Goal: Information Seeking & Learning: Find specific fact

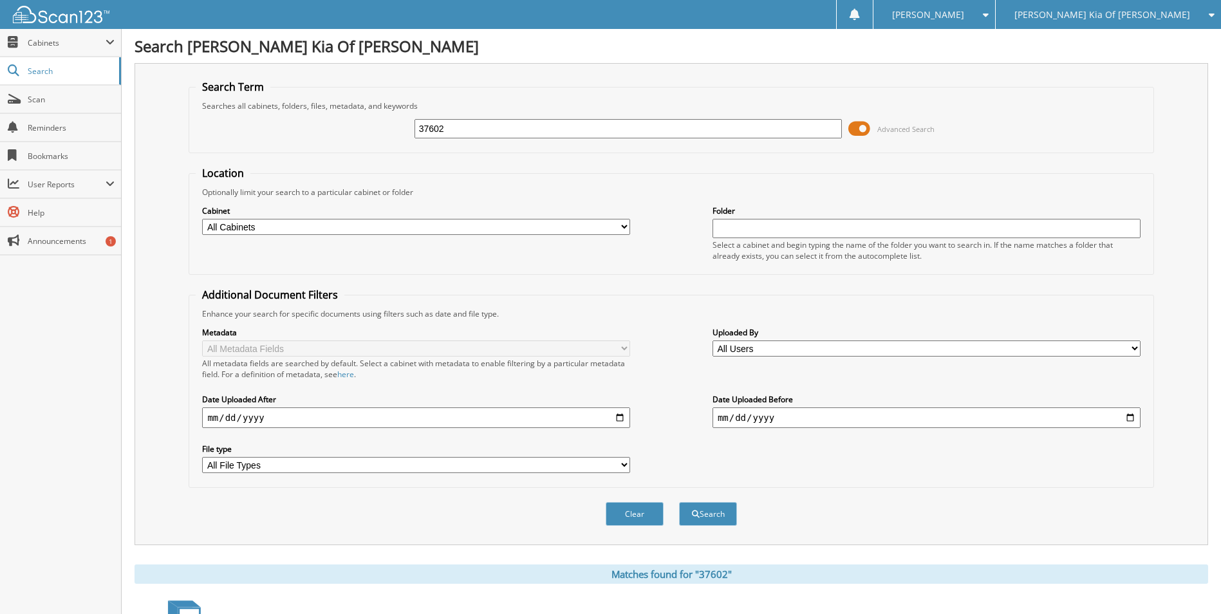
drag, startPoint x: 456, startPoint y: 134, endPoint x: 352, endPoint y: 132, distance: 104.3
click at [352, 132] on div "37602 Advanced Search" at bounding box center [671, 128] width 951 height 35
type input "88572"
click at [679, 502] on button "Search" at bounding box center [708, 514] width 58 height 24
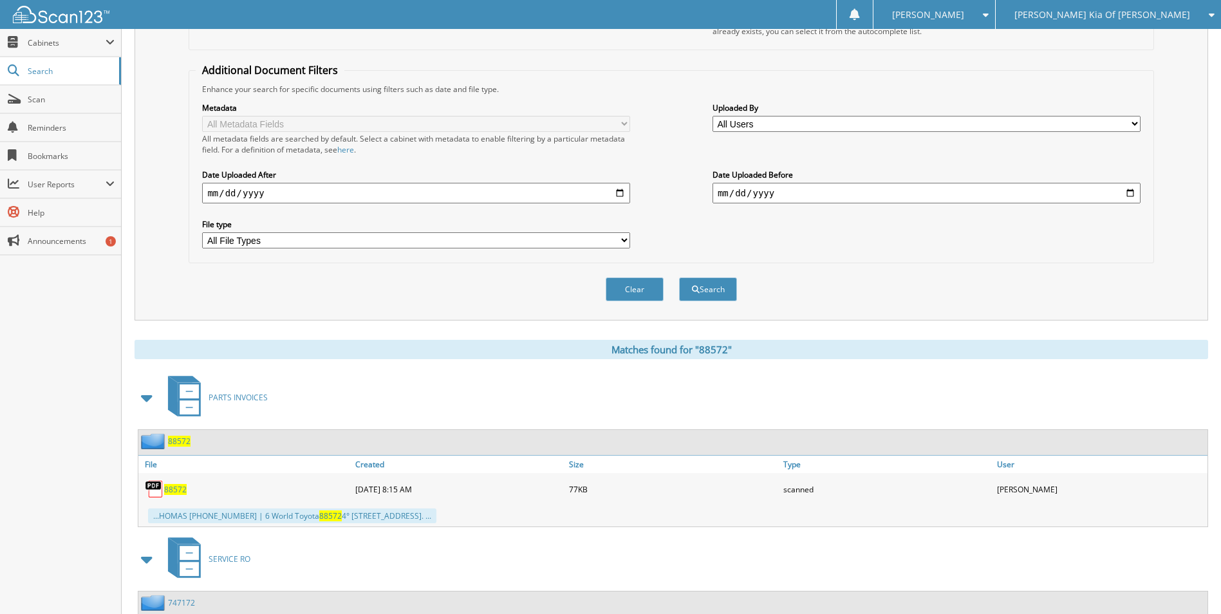
scroll to position [300, 0]
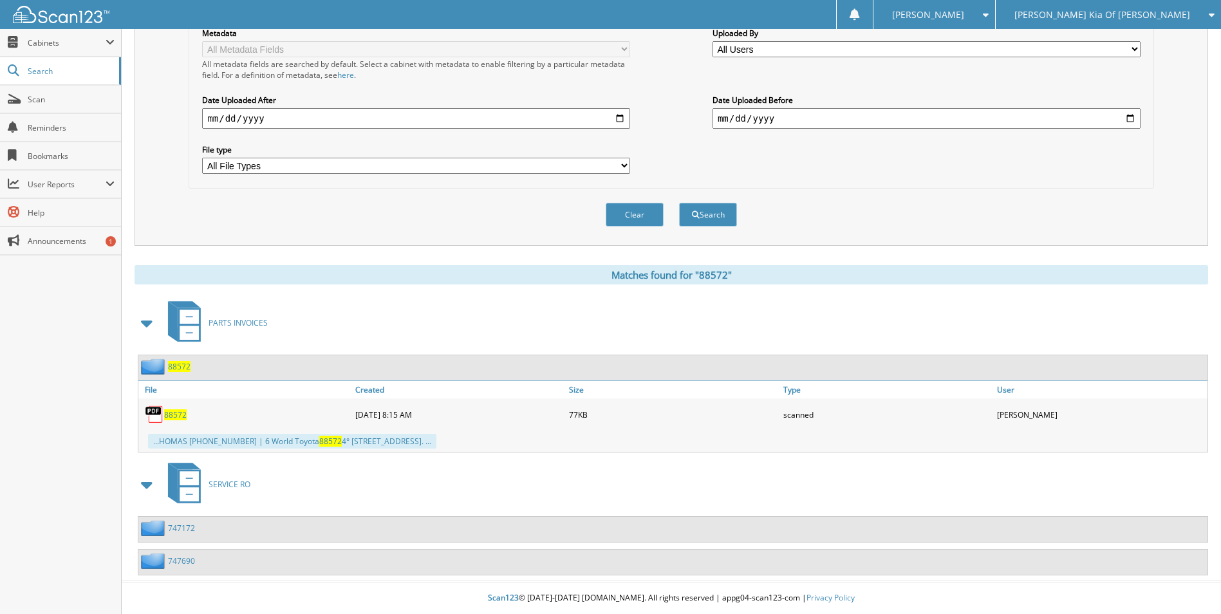
click at [170, 414] on span "88572" at bounding box center [175, 414] width 23 height 11
click at [440, 325] on div "PARTS INVOICES" at bounding box center [672, 322] width 1074 height 51
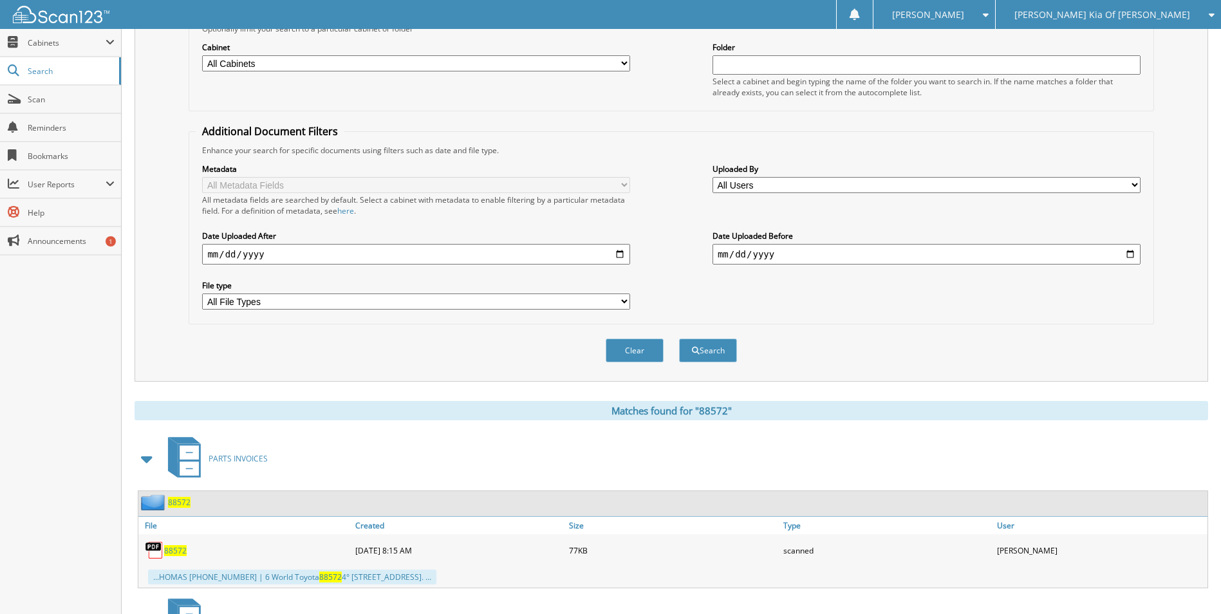
scroll to position [0, 0]
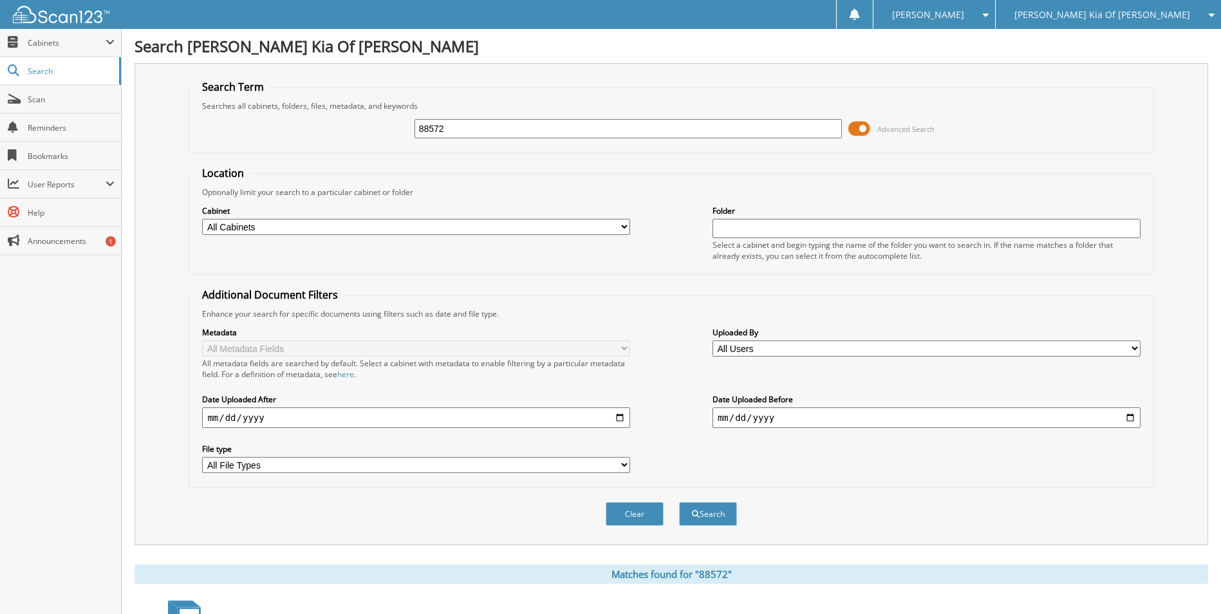
drag, startPoint x: 460, startPoint y: 131, endPoint x: 227, endPoint y: 140, distance: 233.8
click at [236, 142] on div "88572 Advanced Search" at bounding box center [671, 128] width 951 height 35
type input "88268"
click at [679, 502] on button "Search" at bounding box center [708, 514] width 58 height 24
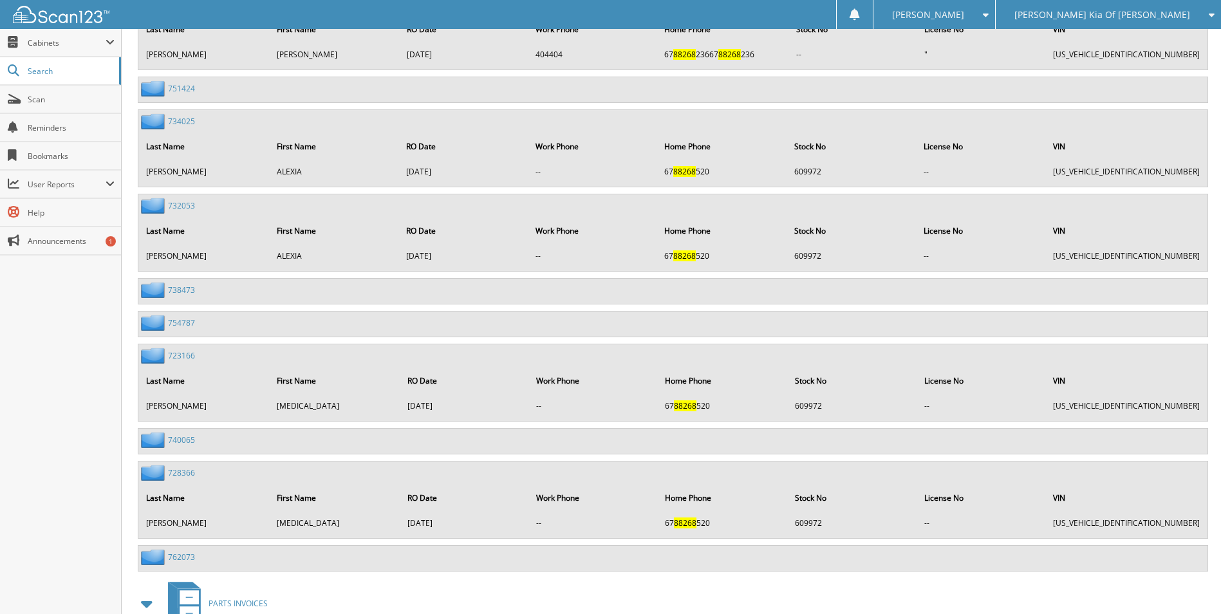
scroll to position [1500, 0]
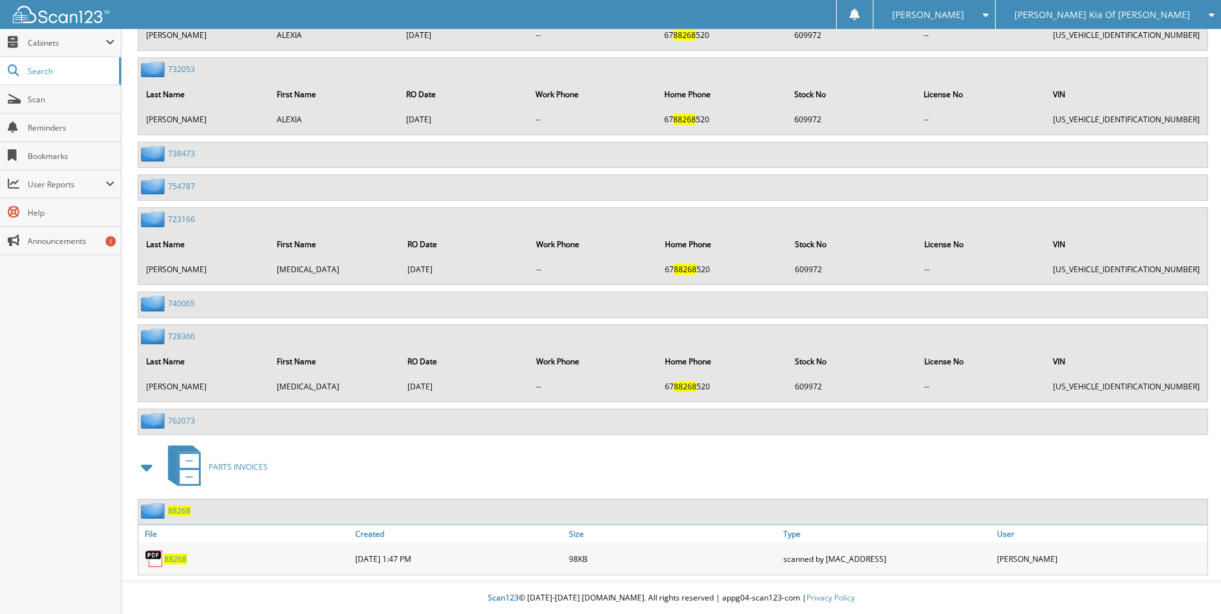
click at [175, 563] on span "88268" at bounding box center [175, 558] width 23 height 11
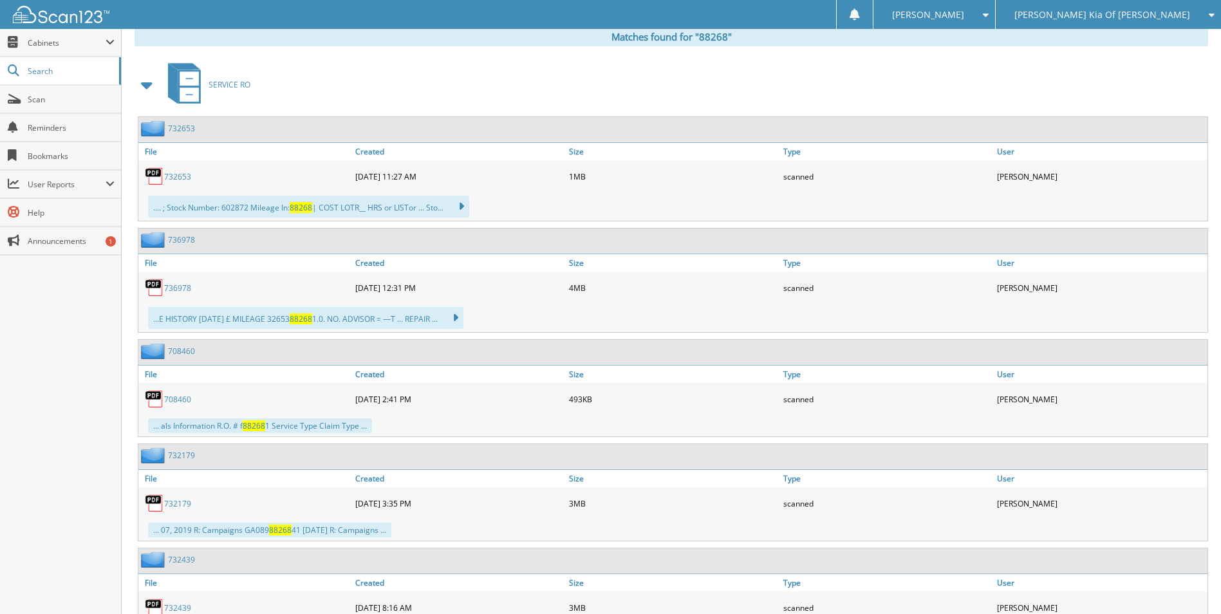
scroll to position [406, 0]
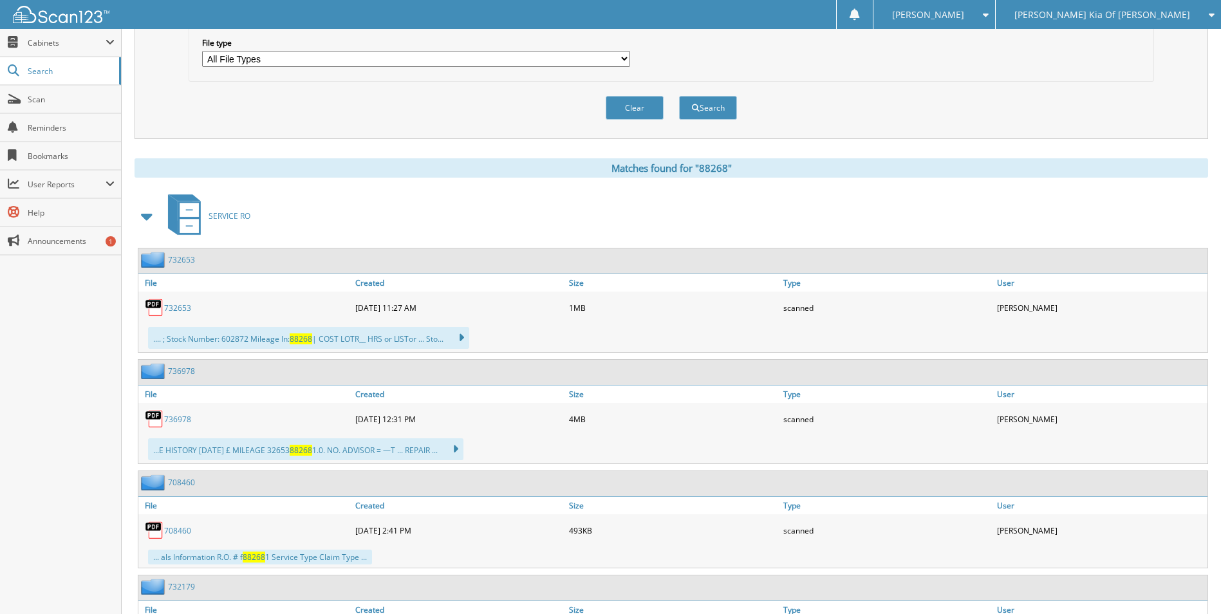
click at [1133, 15] on span "[PERSON_NAME] Kia Of [PERSON_NAME]" at bounding box center [1102, 15] width 176 height 8
click at [1102, 42] on link "[PERSON_NAME] Acura" at bounding box center [1108, 40] width 225 height 23
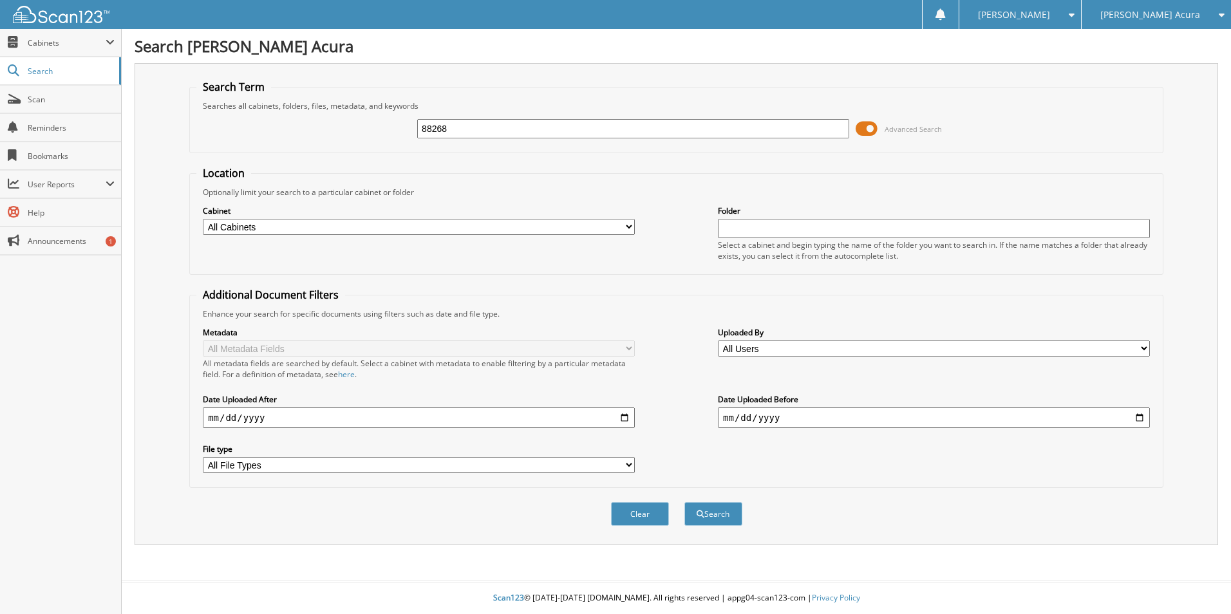
type input "88268"
click at [684, 502] on button "Search" at bounding box center [713, 514] width 58 height 24
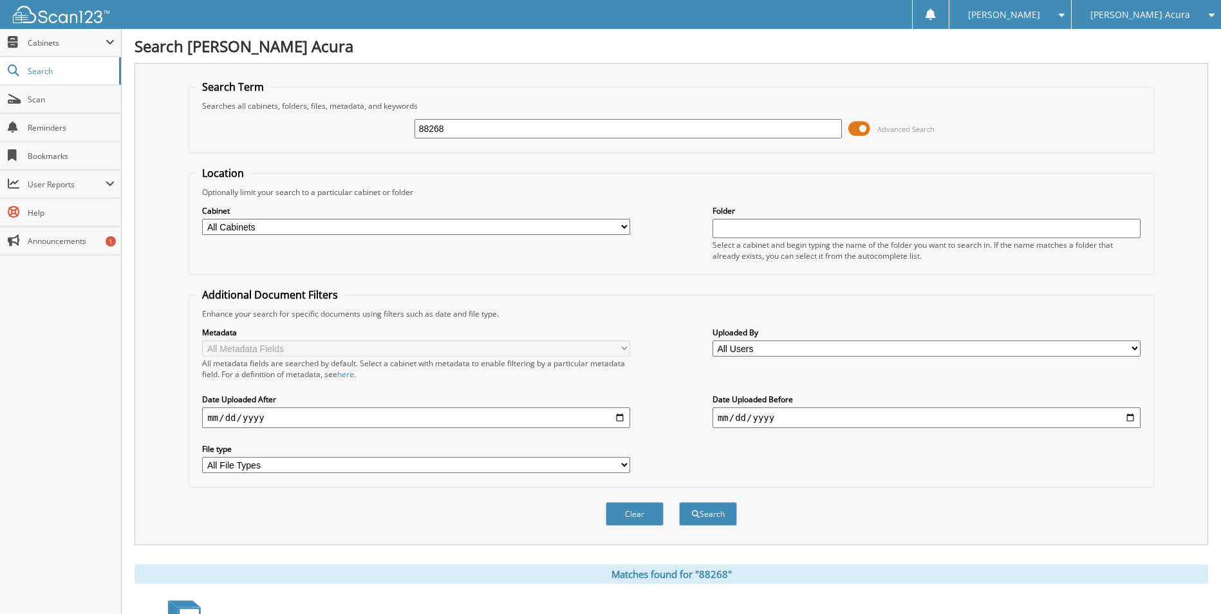
drag, startPoint x: 147, startPoint y: 553, endPoint x: 115, endPoint y: 525, distance: 43.3
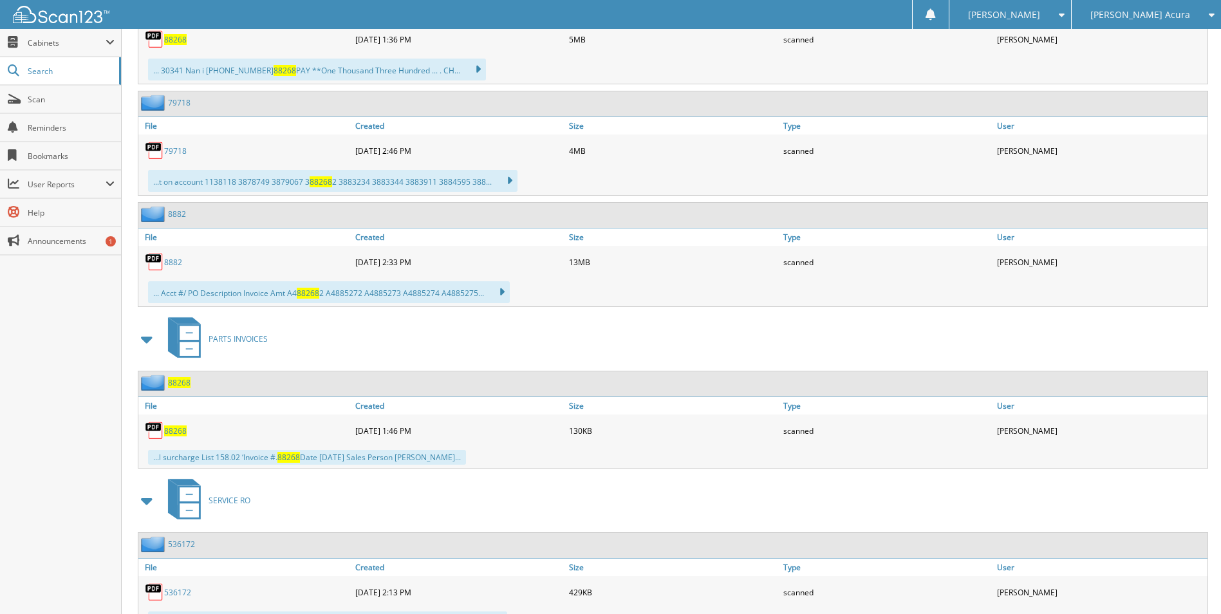
scroll to position [481, 0]
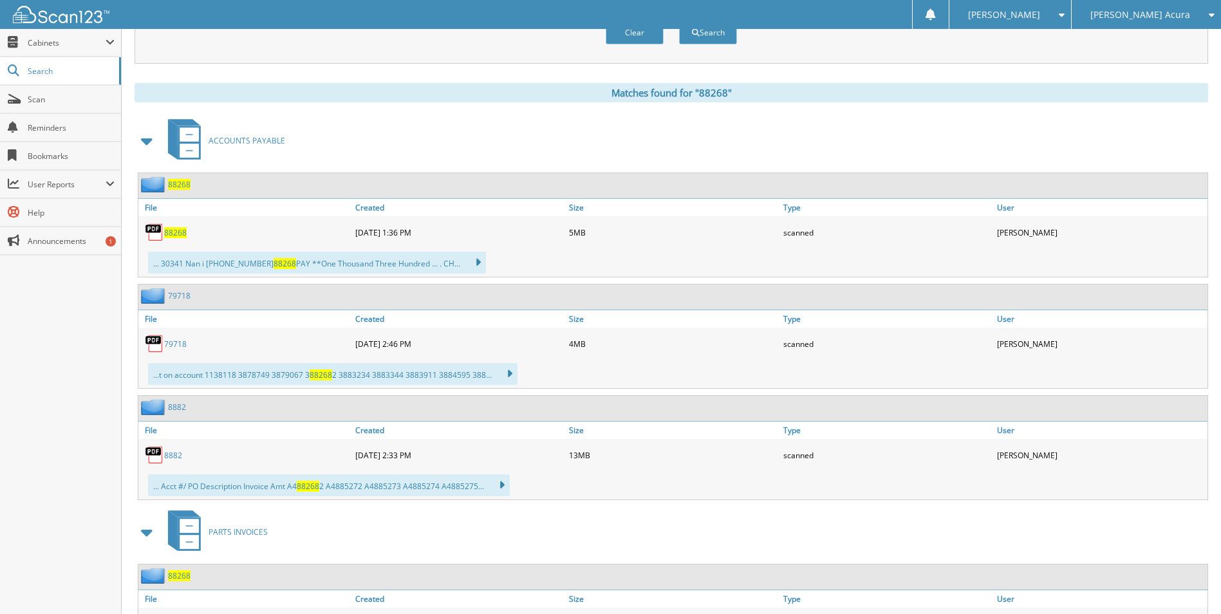
click at [162, 232] on img at bounding box center [154, 232] width 19 height 19
click at [167, 232] on span "88268" at bounding box center [175, 232] width 23 height 11
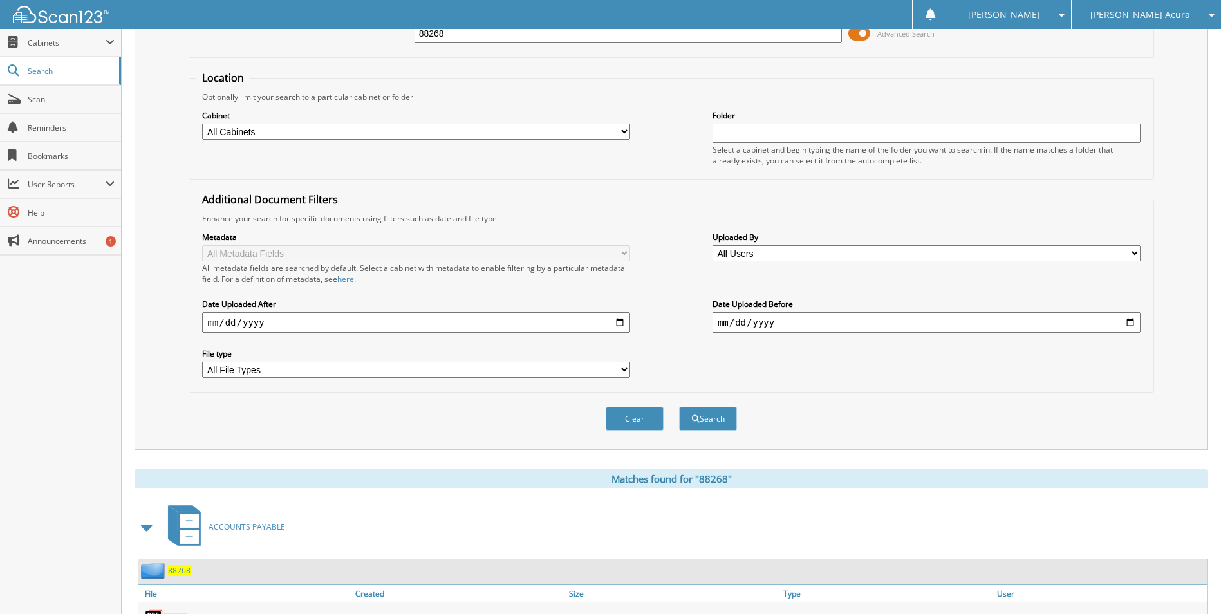
drag, startPoint x: 483, startPoint y: 34, endPoint x: 339, endPoint y: 31, distance: 144.8
click at [340, 31] on div "88268 Advanced Search" at bounding box center [671, 33] width 951 height 35
type input "88572"
click at [679, 407] on button "Search" at bounding box center [708, 419] width 58 height 24
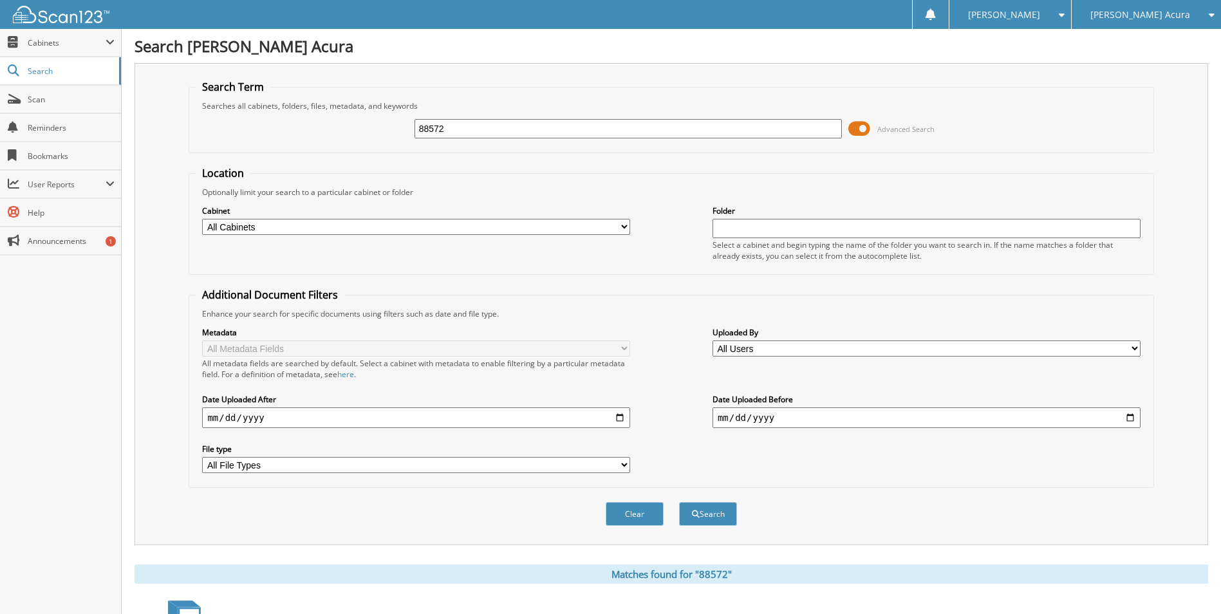
scroll to position [386, 0]
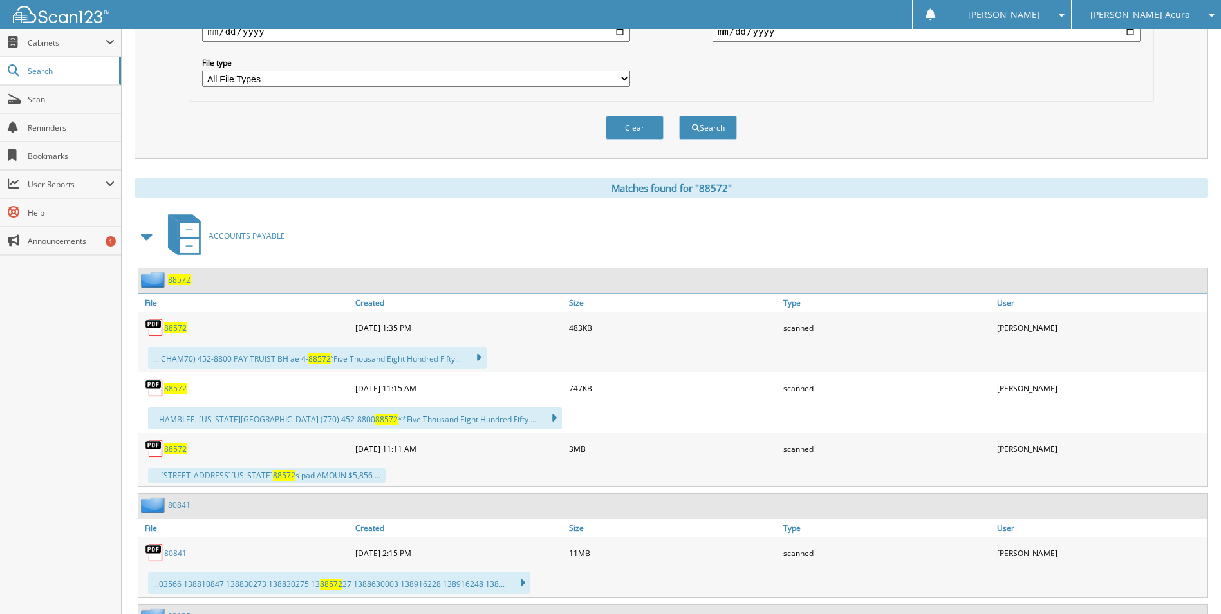
click at [167, 328] on span "88572" at bounding box center [175, 327] width 23 height 11
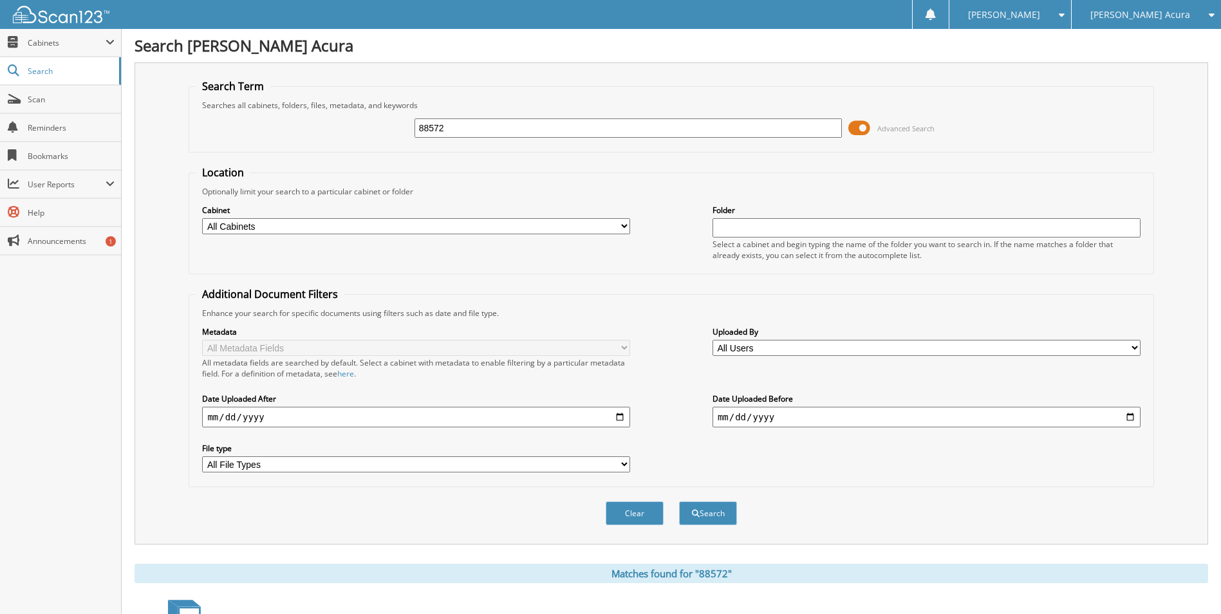
scroll to position [0, 0]
drag, startPoint x: 462, startPoint y: 123, endPoint x: 363, endPoint y: 131, distance: 99.5
click at [363, 131] on div "88572 Advanced Search" at bounding box center [671, 128] width 951 height 35
type input "87865"
click at [679, 502] on button "Search" at bounding box center [708, 514] width 58 height 24
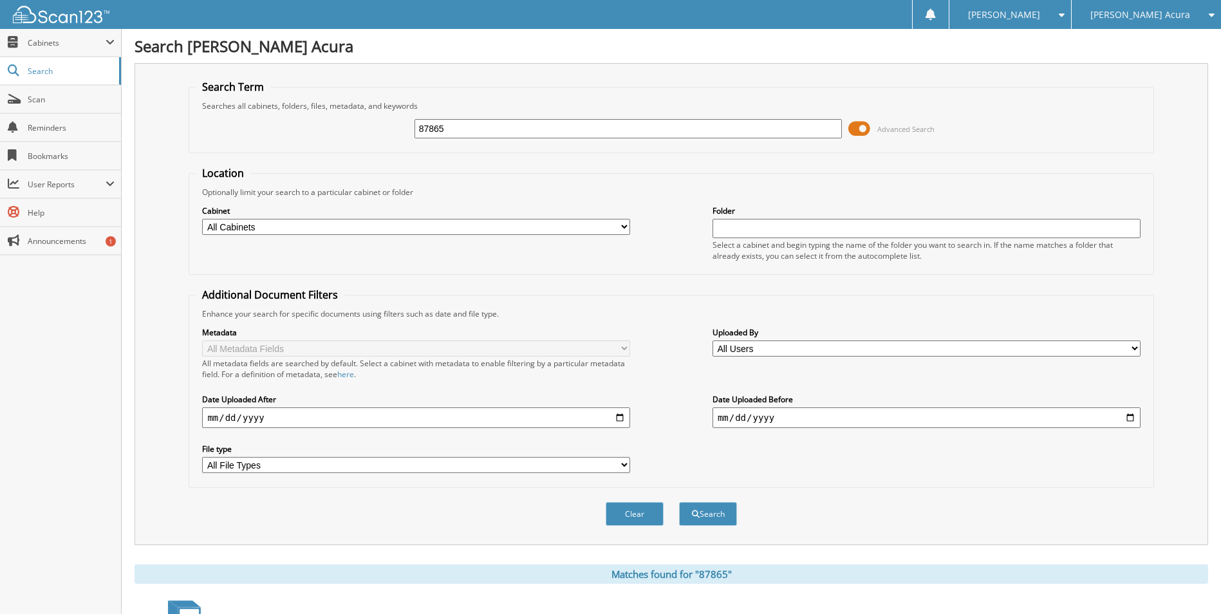
scroll to position [386, 0]
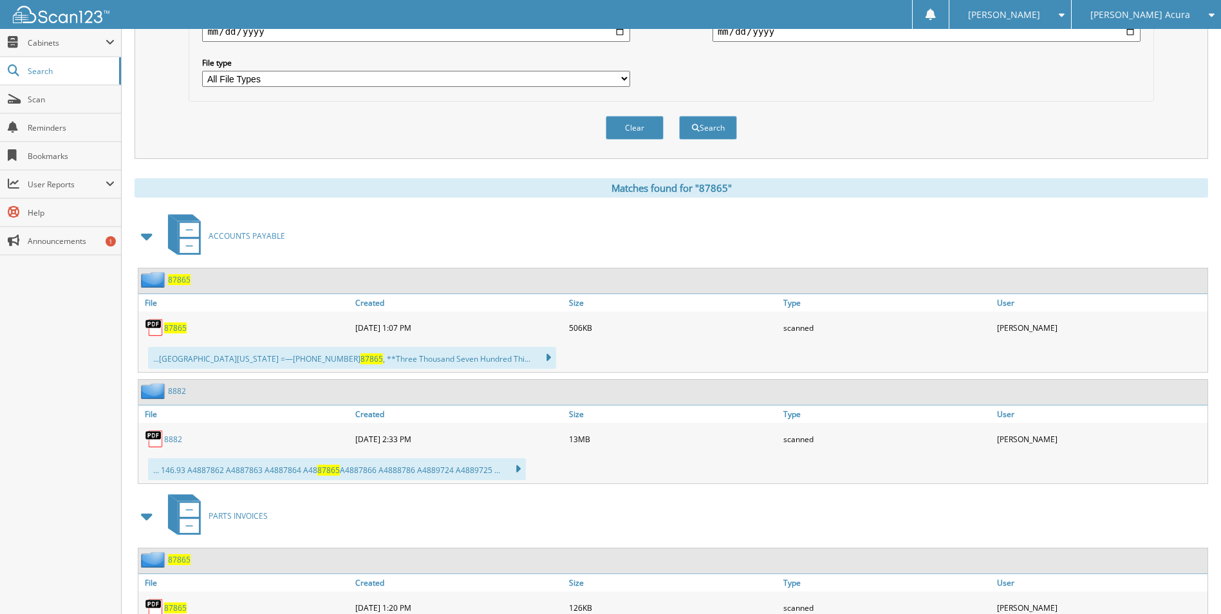
click at [168, 339] on div "87865" at bounding box center [245, 328] width 214 height 26
click at [168, 331] on span "87865" at bounding box center [175, 327] width 23 height 11
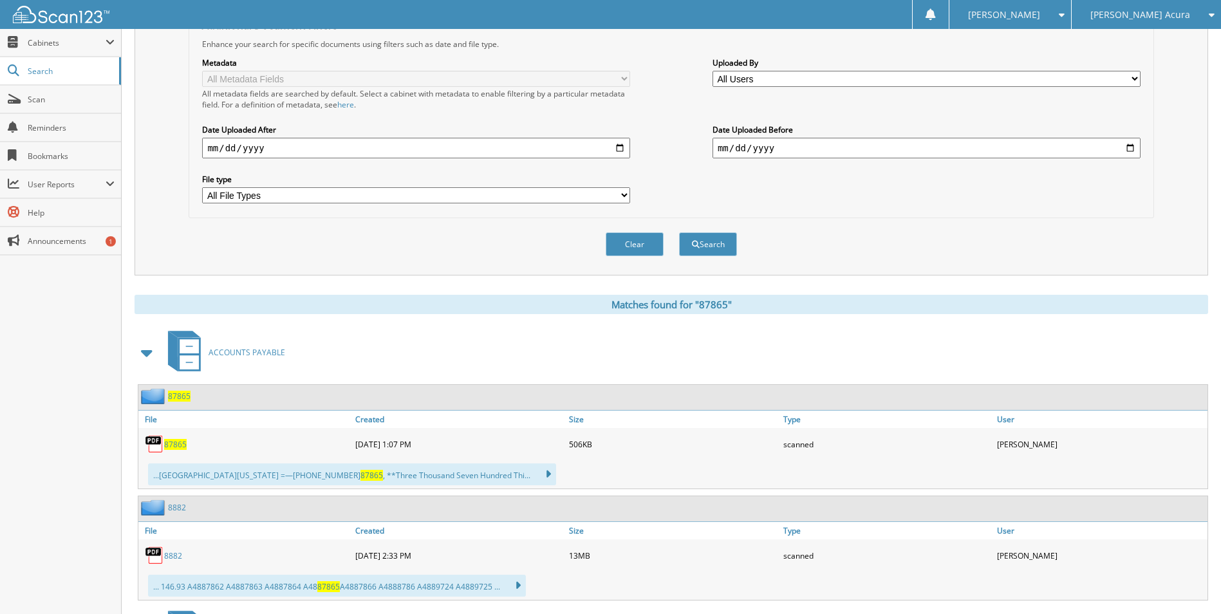
scroll to position [64, 0]
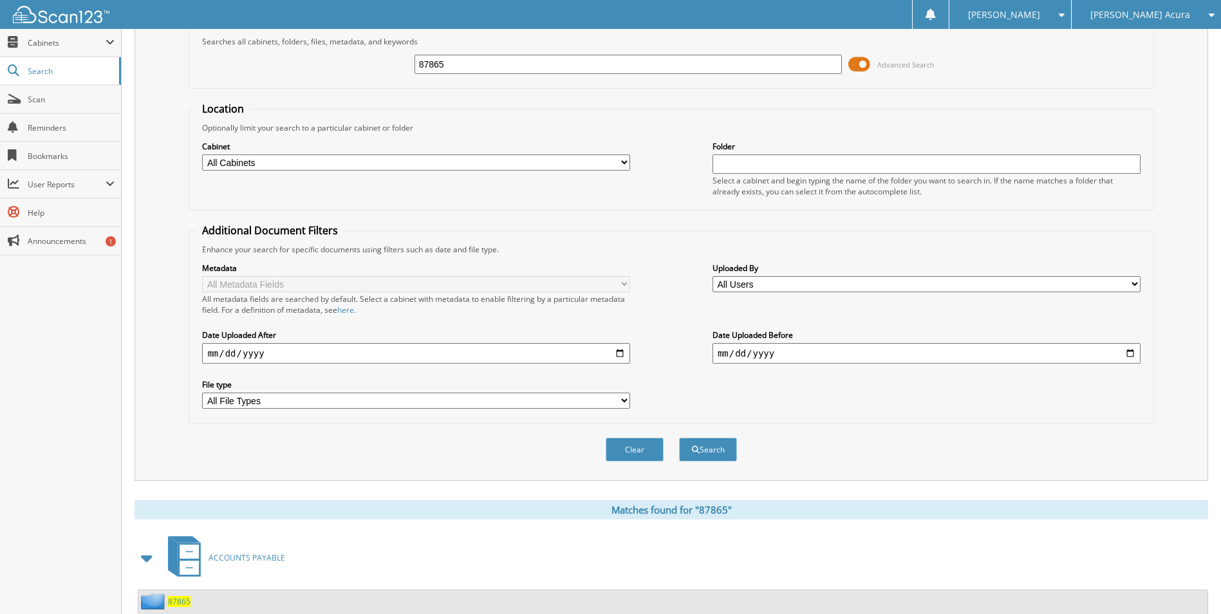
drag, startPoint x: 456, startPoint y: 60, endPoint x: 337, endPoint y: 69, distance: 119.4
click at [354, 65] on div "87865 Advanced Search" at bounding box center [671, 64] width 951 height 35
type input "88480"
click at [679, 438] on button "Search" at bounding box center [708, 450] width 58 height 24
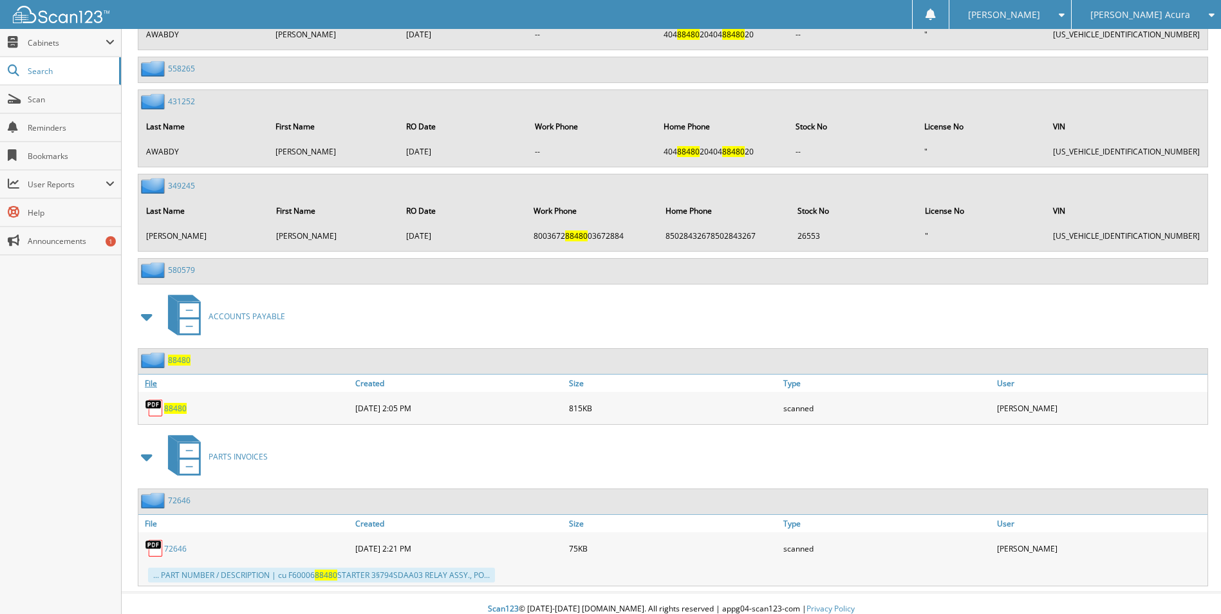
scroll to position [2007, 0]
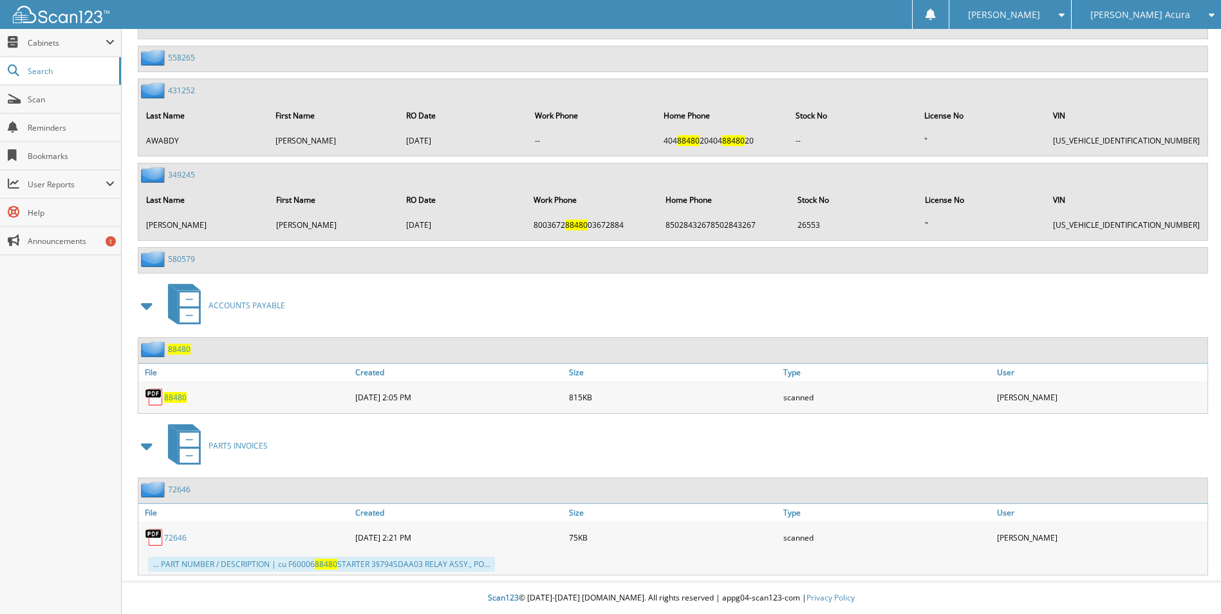
click at [173, 401] on span "88480" at bounding box center [175, 397] width 23 height 11
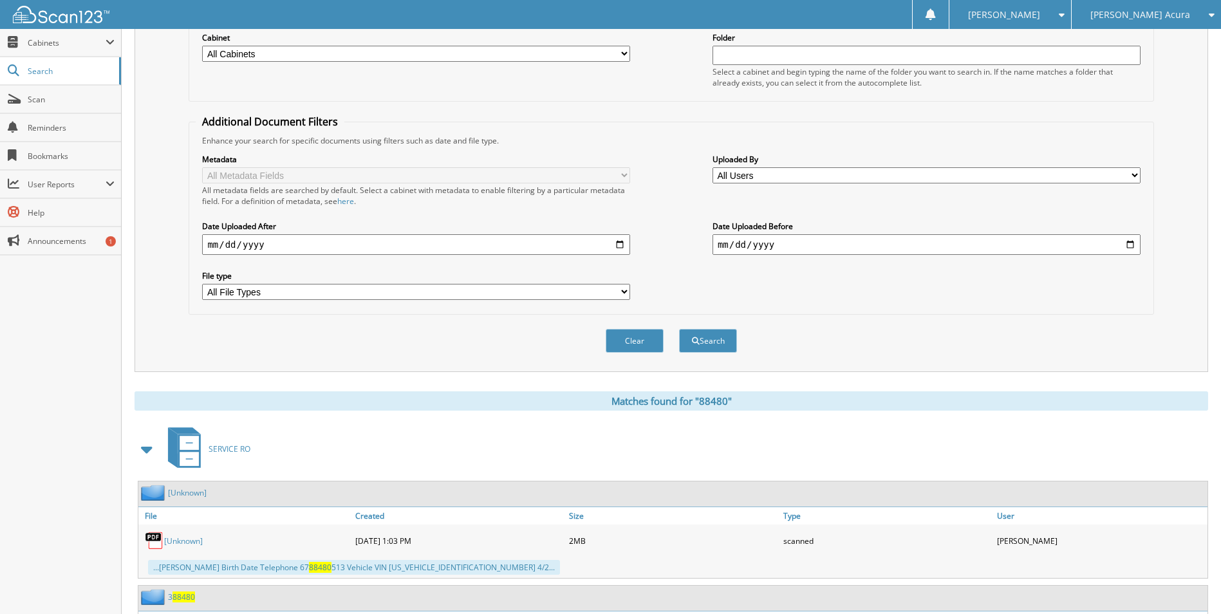
scroll to position [12, 0]
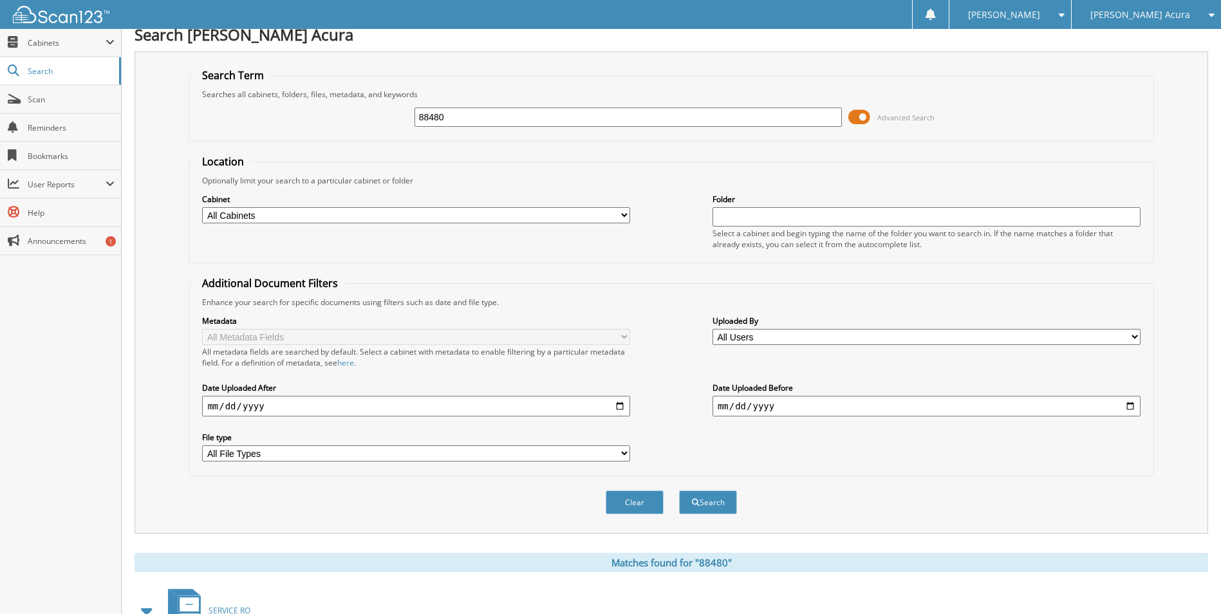
drag, startPoint x: 470, startPoint y: 122, endPoint x: 353, endPoint y: 118, distance: 116.6
click at [357, 118] on div "88480 Advanced Search" at bounding box center [671, 117] width 951 height 35
type input "88537"
click at [679, 490] on button "Search" at bounding box center [708, 502] width 58 height 24
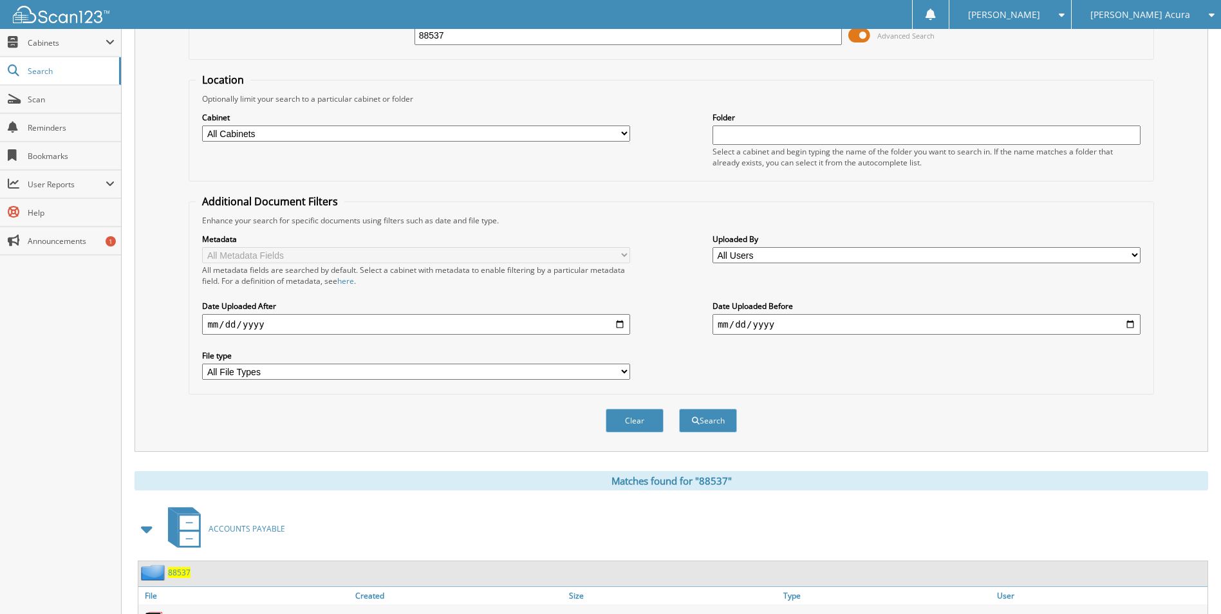
scroll to position [451, 0]
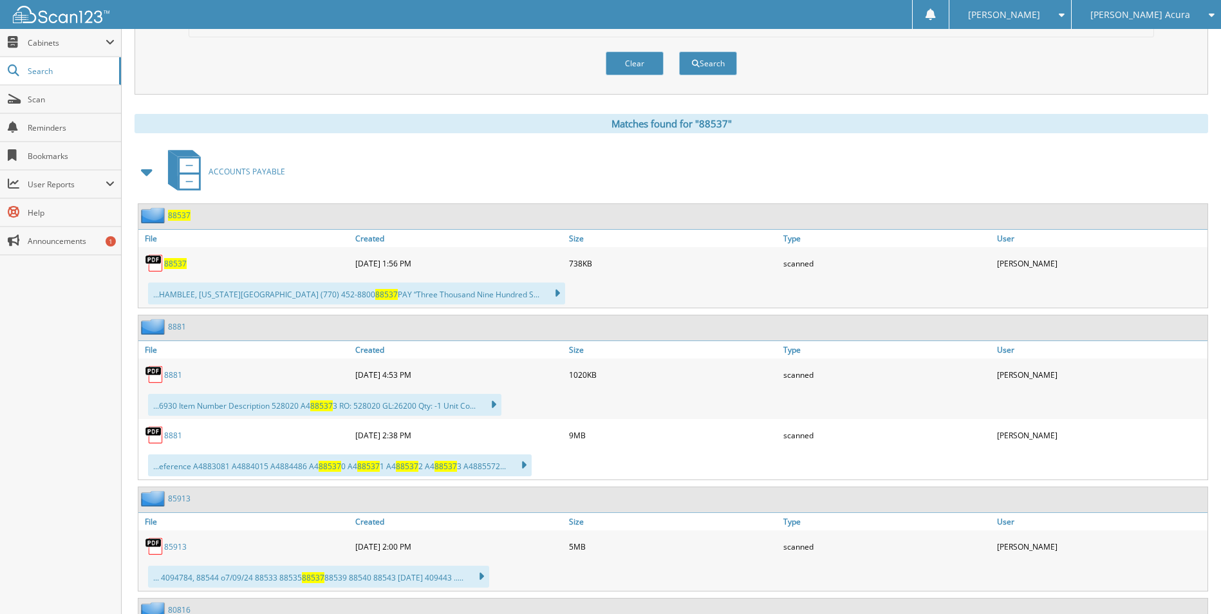
click at [176, 269] on span "88537" at bounding box center [175, 263] width 23 height 11
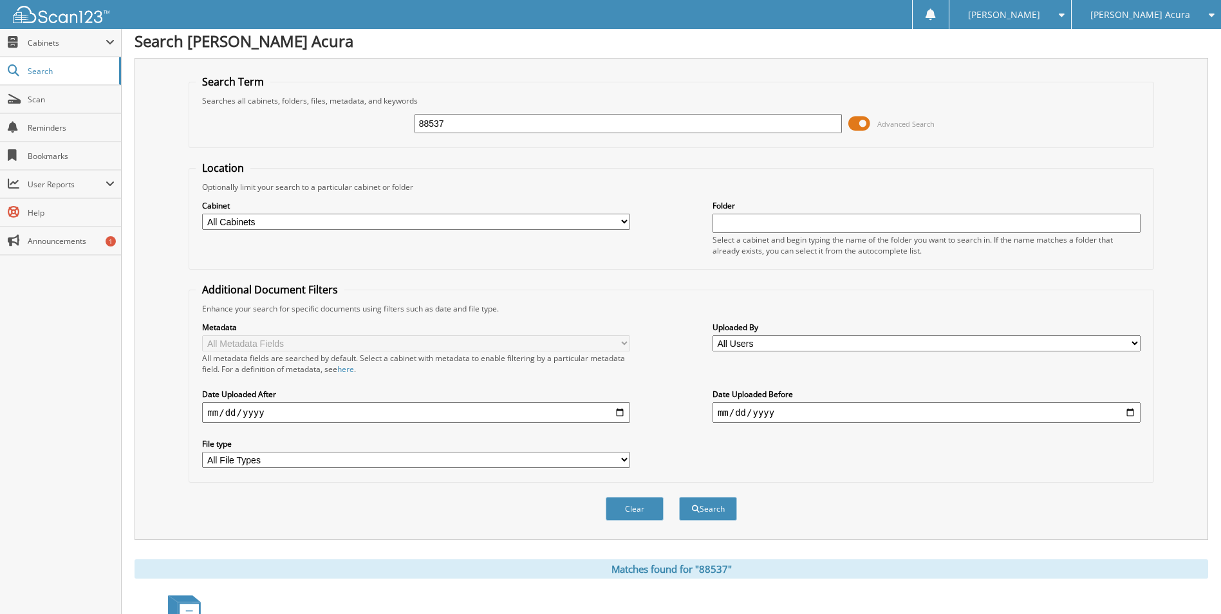
scroll to position [0, 0]
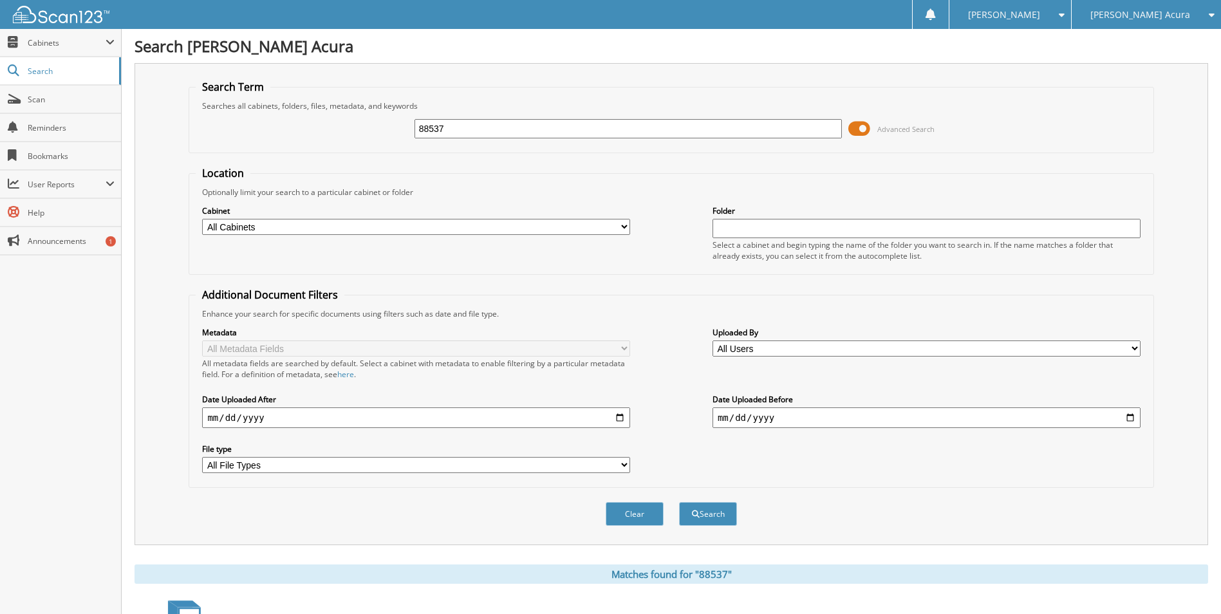
drag, startPoint x: 460, startPoint y: 137, endPoint x: 354, endPoint y: 131, distance: 105.7
click at [357, 131] on div "88537 Advanced Search" at bounding box center [671, 128] width 951 height 35
type input "88661"
click at [679, 502] on button "Search" at bounding box center [708, 514] width 58 height 24
